Goal: Task Accomplishment & Management: Complete application form

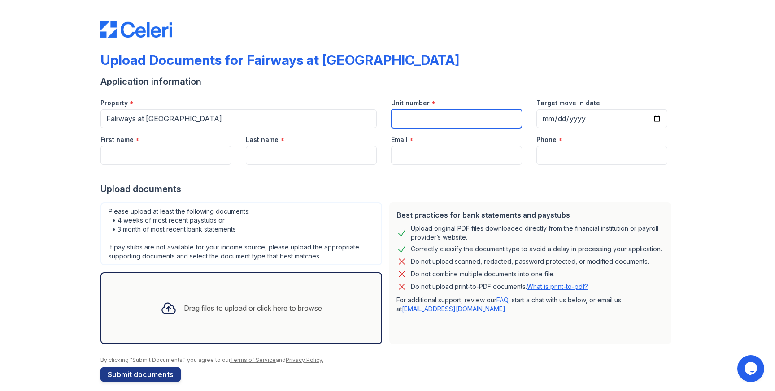
click at [467, 112] on input "Unit number" at bounding box center [456, 118] width 131 height 19
type input "1432"
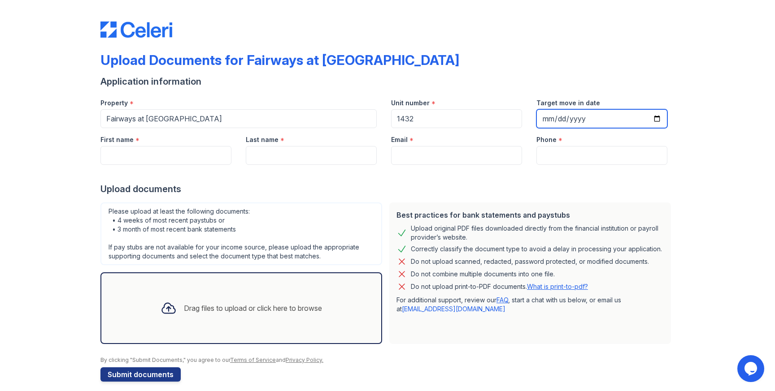
type input "0001-10-10"
type input "0200-10-10"
type input "[DATE]"
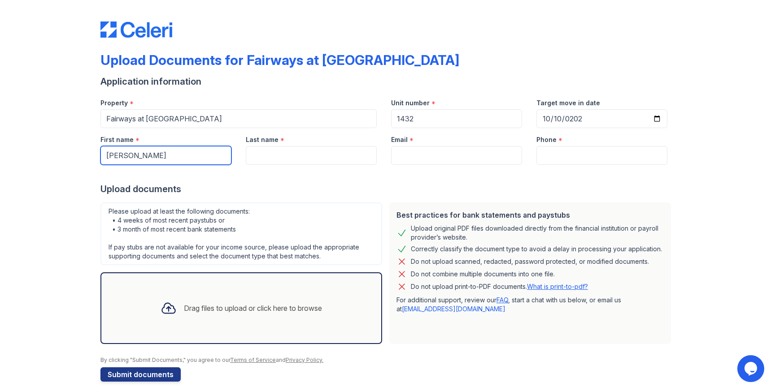
type input "[PERSON_NAME]"
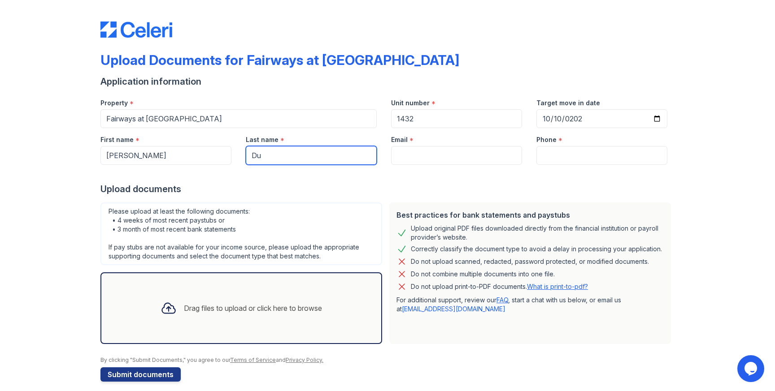
type input "Du"
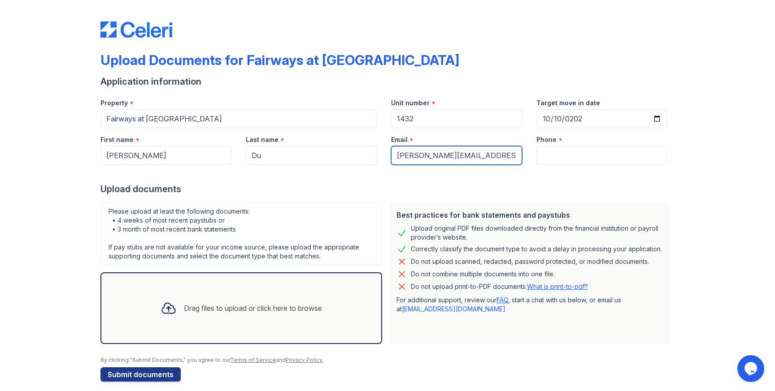
type input "[PERSON_NAME][EMAIL_ADDRESS][DOMAIN_NAME]"
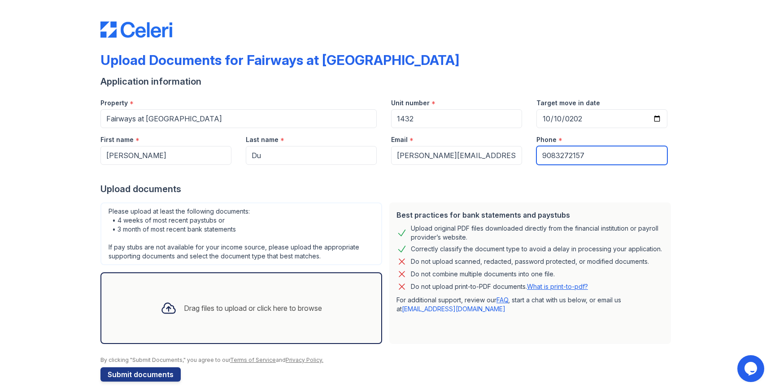
type input "9083272157"
click at [520, 227] on div "Upload original PDF files downloaded directly from the financial institution or…" at bounding box center [537, 233] width 253 height 18
click at [51, 221] on div "Upload Documents for Fairways at [GEOGRAPHIC_DATA] Application information Prop…" at bounding box center [387, 200] width 746 height 400
click at [85, 306] on div "Upload Documents for Fairways at [GEOGRAPHIC_DATA] Application information Prop…" at bounding box center [387, 200] width 746 height 400
click at [309, 219] on div "Please upload at least the following documents: • 4 weeks of most recent paystu…" at bounding box center [241, 234] width 282 height 63
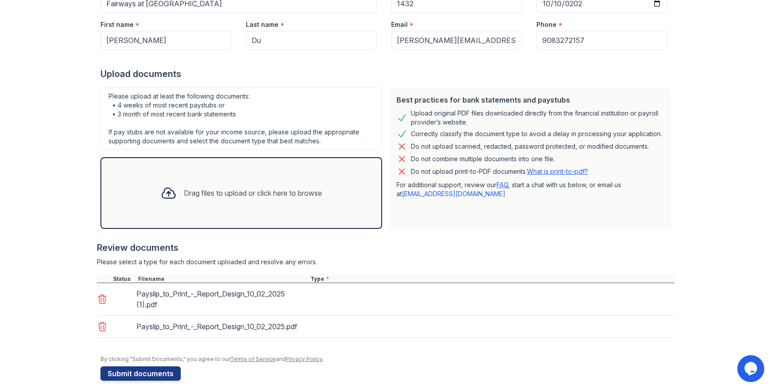
scroll to position [134, 0]
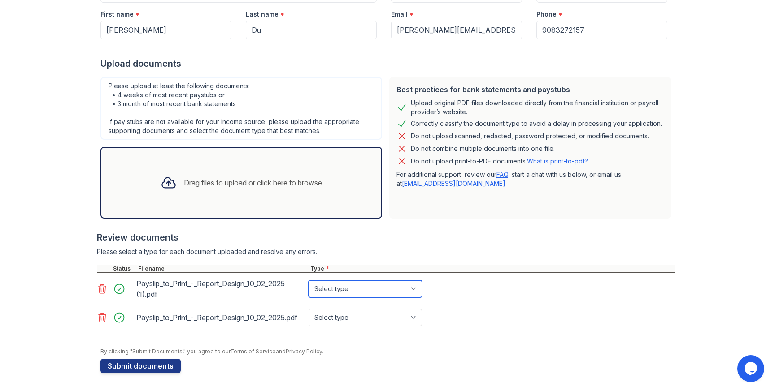
click at [366, 281] on select "Select type Paystub Bank Statement Offer Letter Tax Documents Benefit Award Let…" at bounding box center [364, 289] width 113 height 17
select select "paystub"
click at [308, 281] on select "Select type Paystub Bank Statement Offer Letter Tax Documents Benefit Award Let…" at bounding box center [364, 289] width 113 height 17
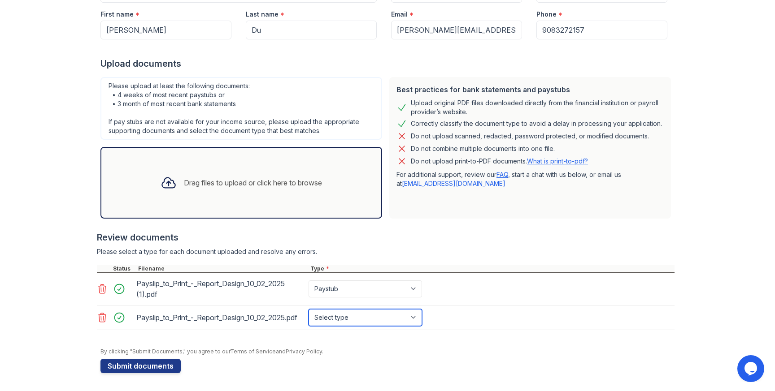
click at [358, 309] on select "Select type Paystub Bank Statement Offer Letter Tax Documents Benefit Award Let…" at bounding box center [364, 317] width 113 height 17
select select "paystub"
click at [308, 309] on select "Select type Paystub Bank Statement Offer Letter Tax Documents Benefit Award Let…" at bounding box center [364, 317] width 113 height 17
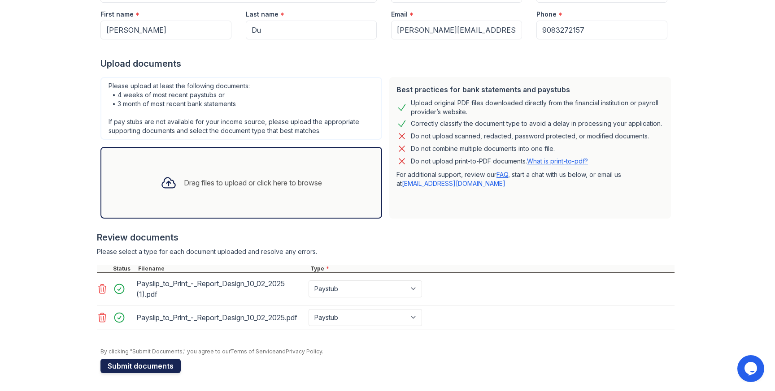
click at [139, 369] on button "Submit documents" at bounding box center [140, 366] width 80 height 14
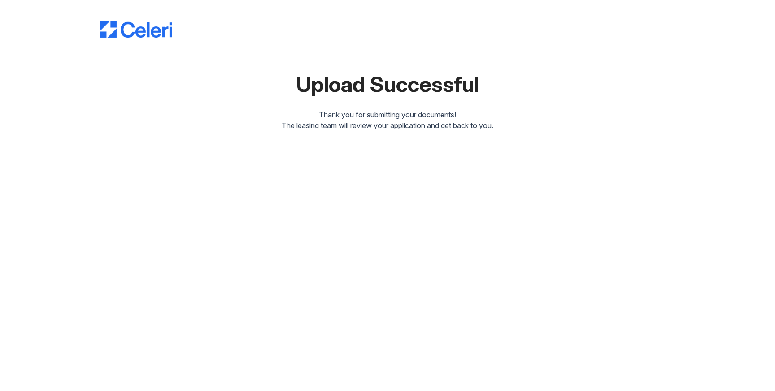
click at [410, 132] on div "Upload Successful Thank you for submitting your documents! The leasing team wil…" at bounding box center [387, 72] width 746 height 145
click at [567, 95] on div "Upload Successful Thank you for submitting your documents! The leasing team wil…" at bounding box center [387, 67] width 574 height 127
